Goal: Task Accomplishment & Management: Use online tool/utility

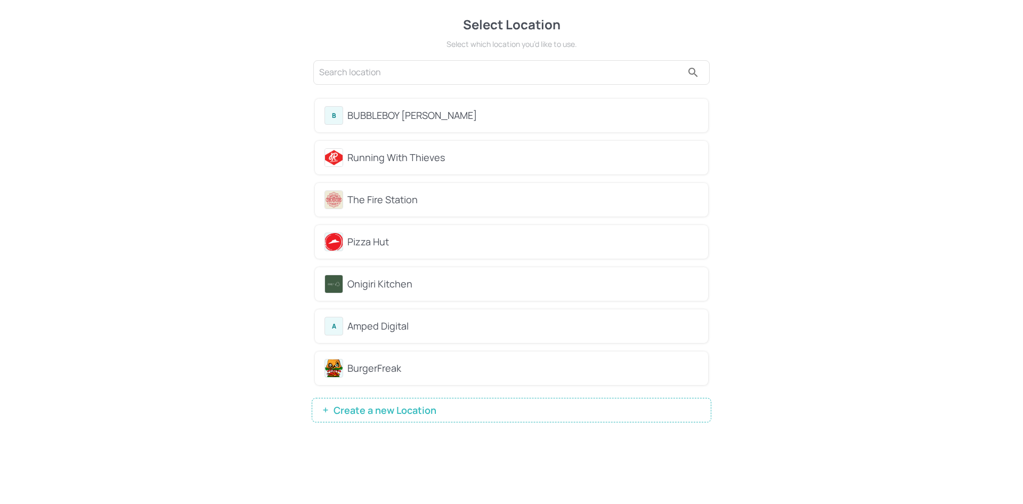
click at [383, 115] on div "BUBBLEBOY [PERSON_NAME]" at bounding box center [522, 115] width 351 height 14
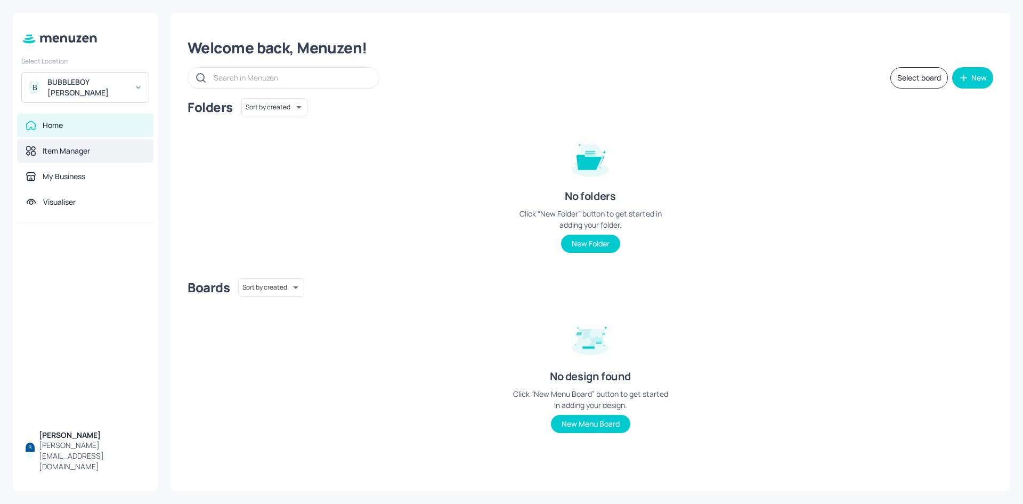
click at [47, 145] on div "Item Manager" at bounding box center [66, 150] width 47 height 11
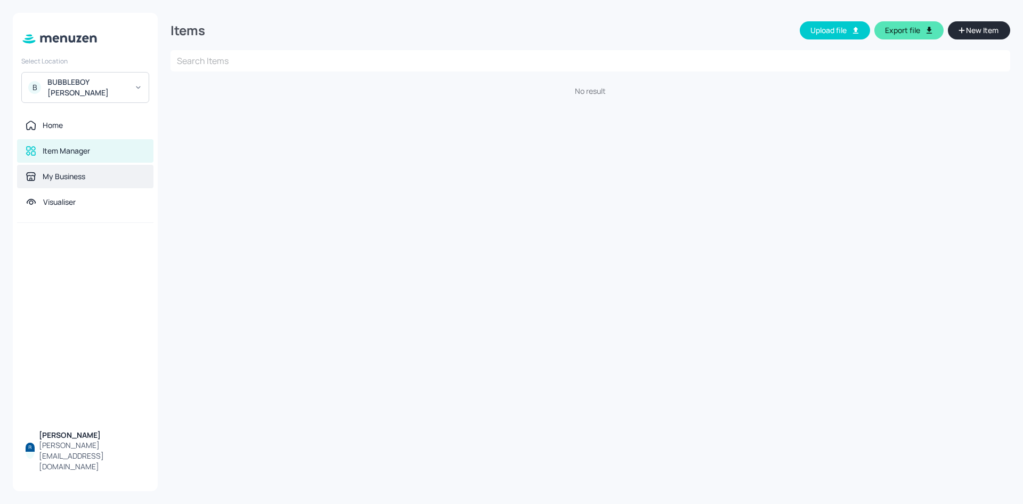
click at [51, 171] on div "My Business" at bounding box center [64, 176] width 43 height 11
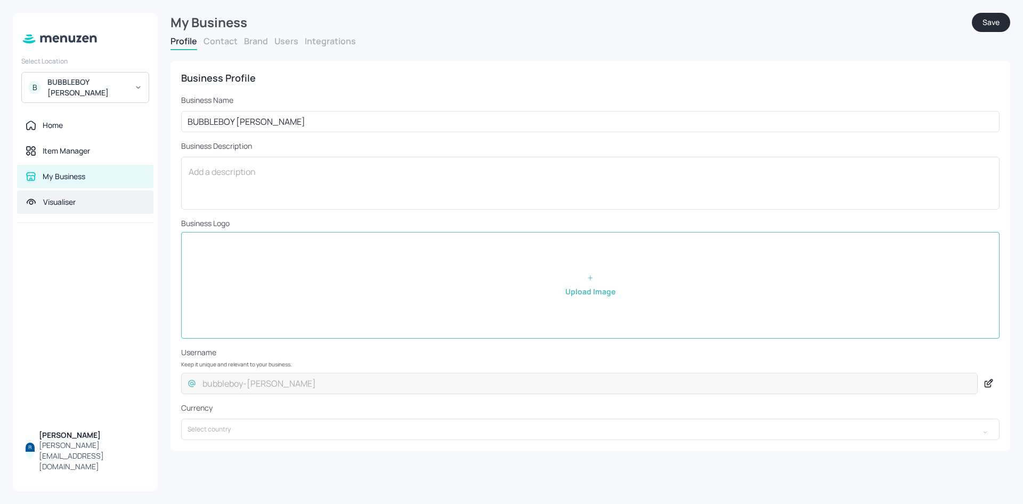
click at [81, 201] on div "Visualiser" at bounding box center [85, 201] width 136 height 23
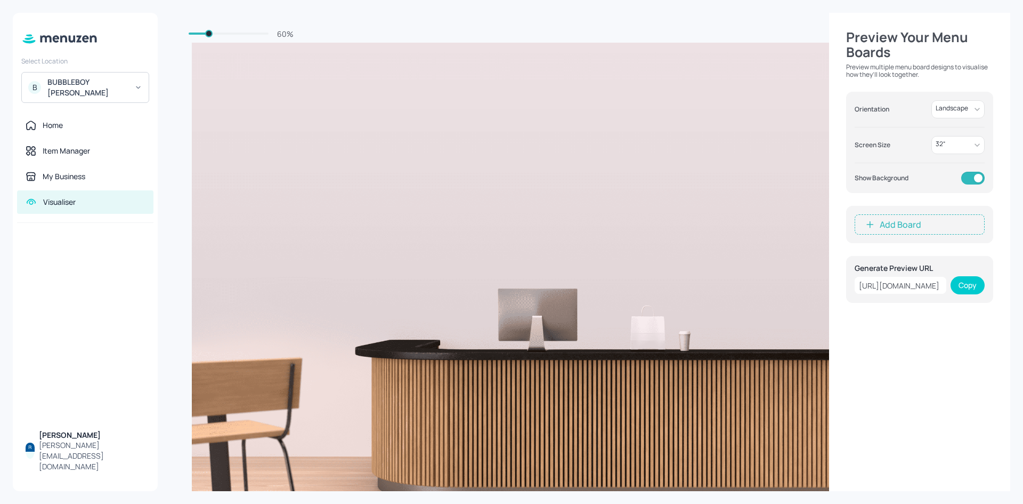
click at [110, 81] on div "BUBBLEBOY [PERSON_NAME]" at bounding box center [87, 87] width 80 height 21
click at [65, 164] on div "Pizza Hut" at bounding box center [85, 157] width 117 height 19
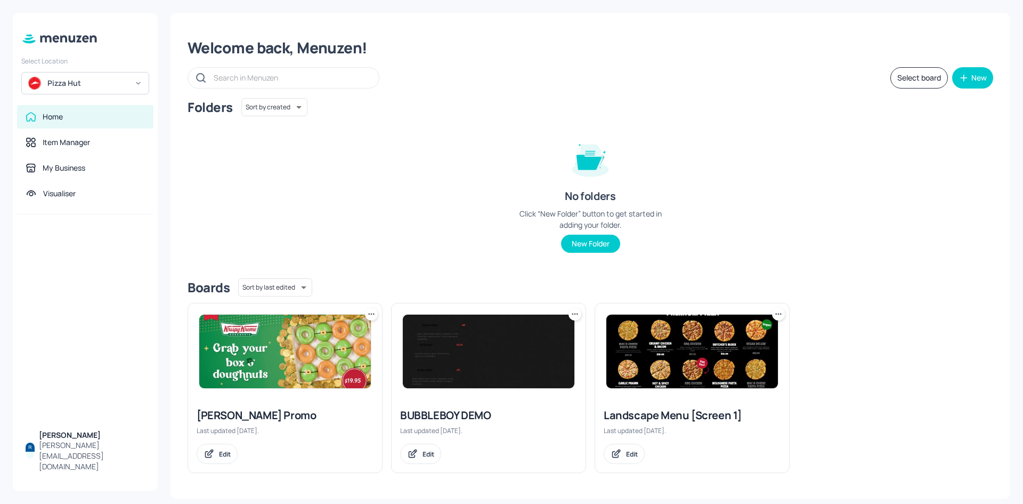
click at [779, 314] on icon at bounding box center [779, 314] width 2 height 2
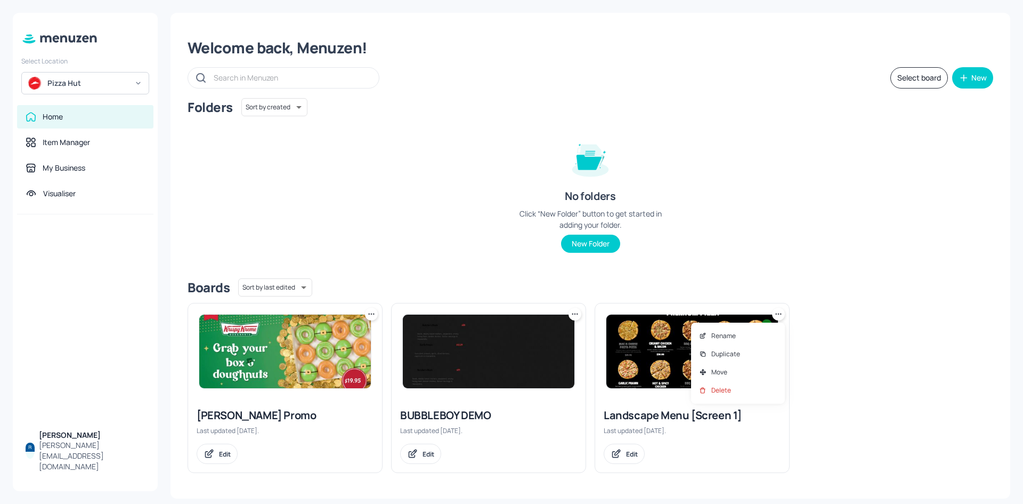
click at [688, 242] on div at bounding box center [511, 252] width 1023 height 504
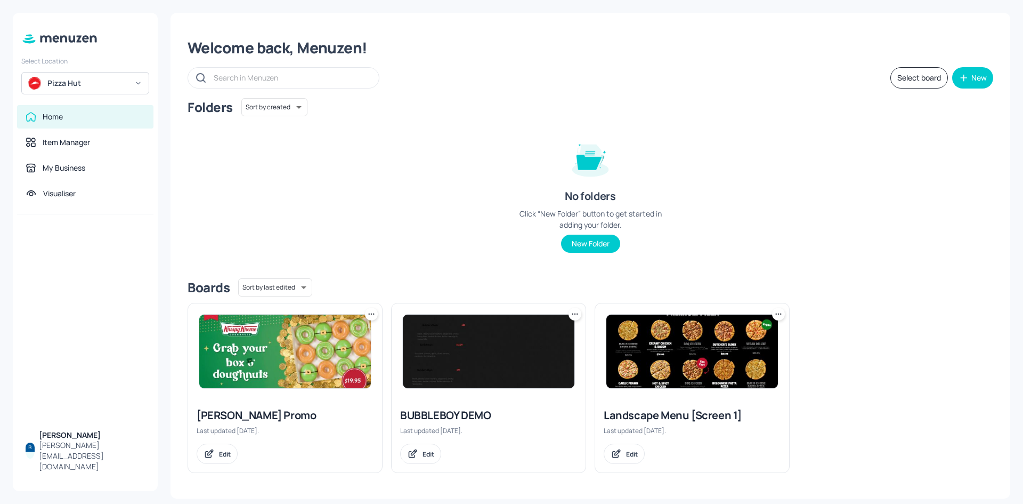
click at [687, 357] on img at bounding box center [692, 351] width 172 height 74
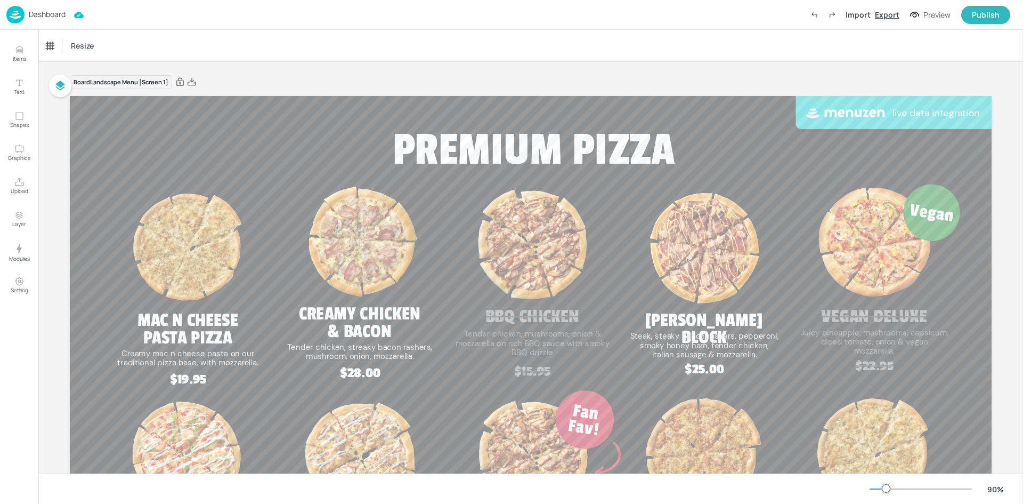
click at [884, 19] on div "Export" at bounding box center [887, 14] width 25 height 11
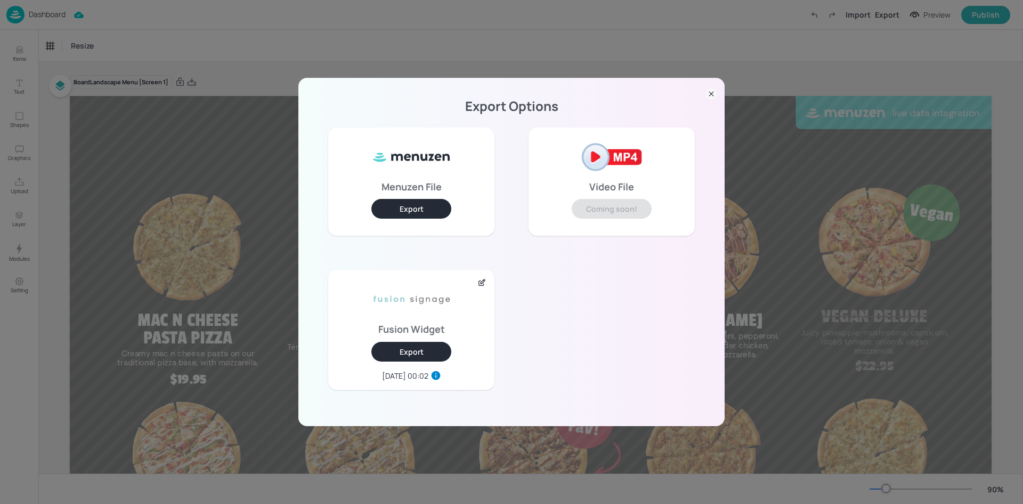
click at [432, 351] on button "Export" at bounding box center [411, 352] width 80 height 20
click at [194, 78] on div "Export Options Menuzen File Export Video File Coming soon! Fusion Widget Export…" at bounding box center [511, 252] width 1023 height 504
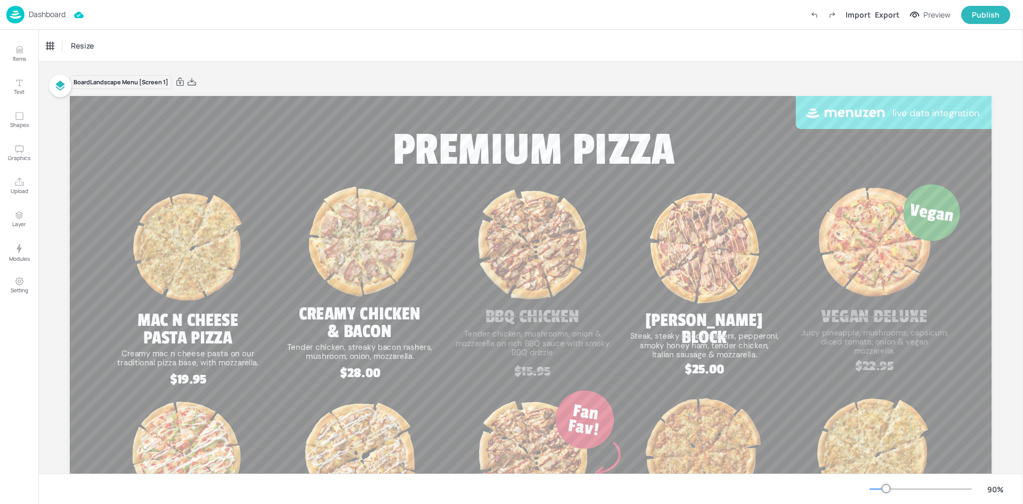
click at [30, 6] on div "Dashboard" at bounding box center [35, 15] width 59 height 18
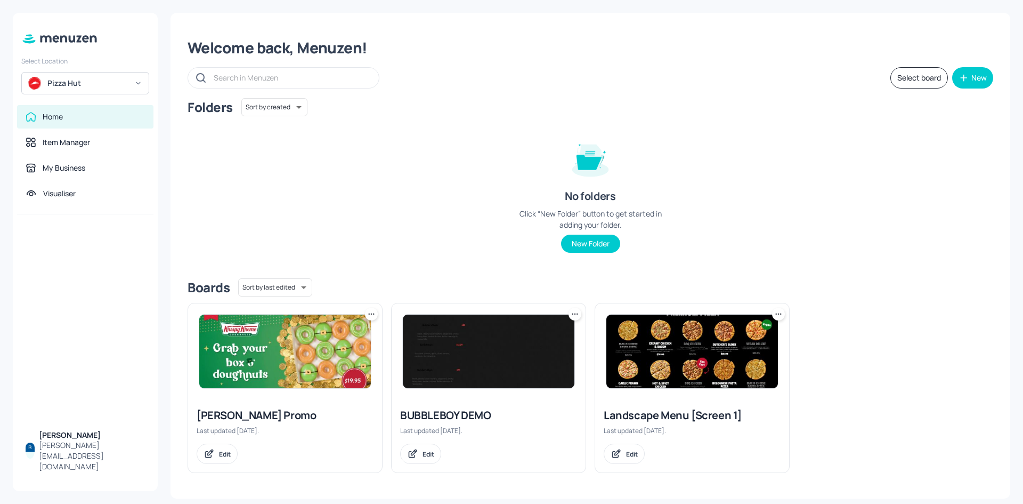
click at [108, 86] on div "Pizza Hut" at bounding box center [87, 83] width 80 height 11
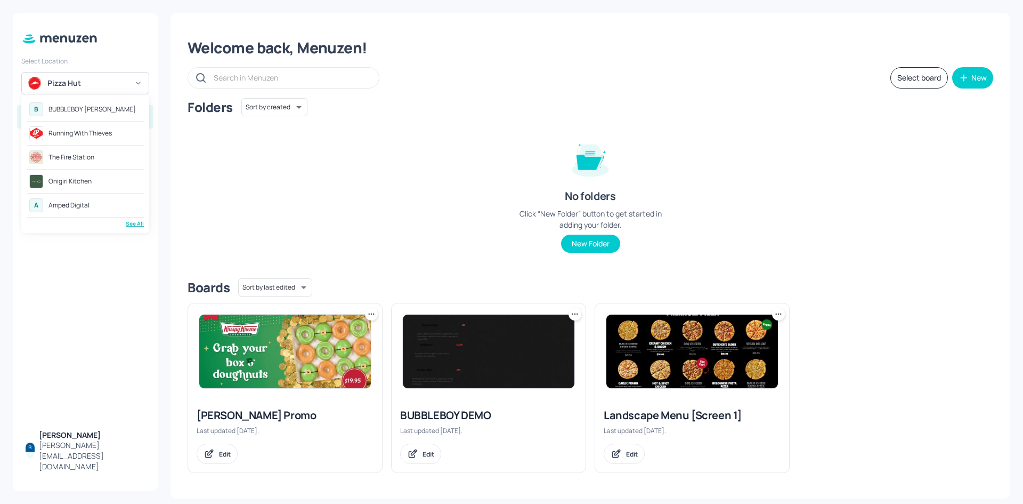
click at [130, 228] on div "B BUBBLEBOY [PERSON_NAME] Running With Thieves The Fire Station Onigiri Kitchen…" at bounding box center [85, 163] width 128 height 139
click at [128, 231] on div "B BUBBLEBOY [PERSON_NAME] Running With Thieves The Fire Station Onigiri Kitchen…" at bounding box center [85, 163] width 128 height 139
click at [138, 222] on div "See All" at bounding box center [85, 224] width 117 height 8
